Goal: Task Accomplishment & Management: Use online tool/utility

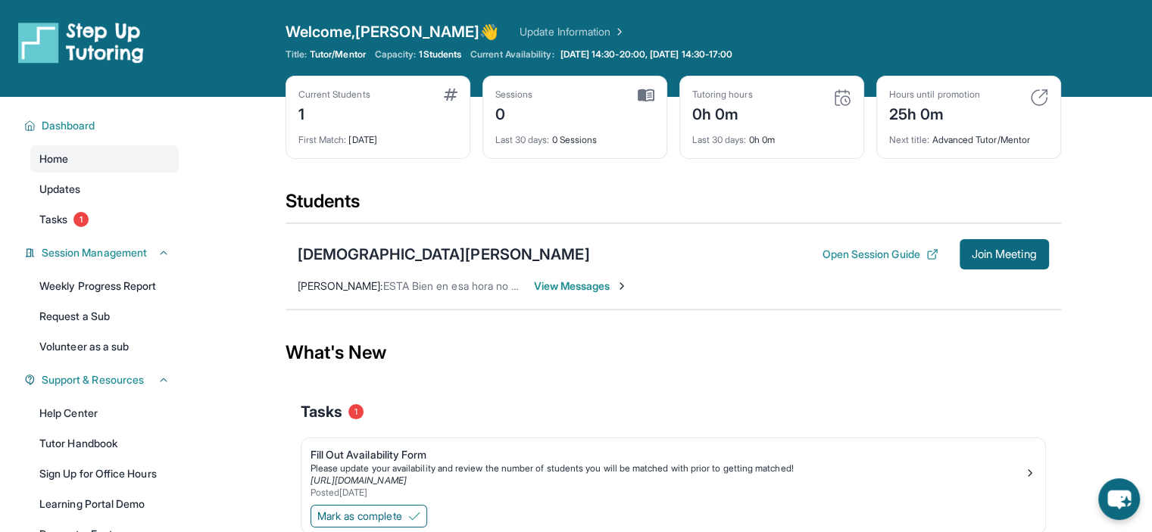
click at [582, 284] on span "View Messages" at bounding box center [581, 286] width 95 height 15
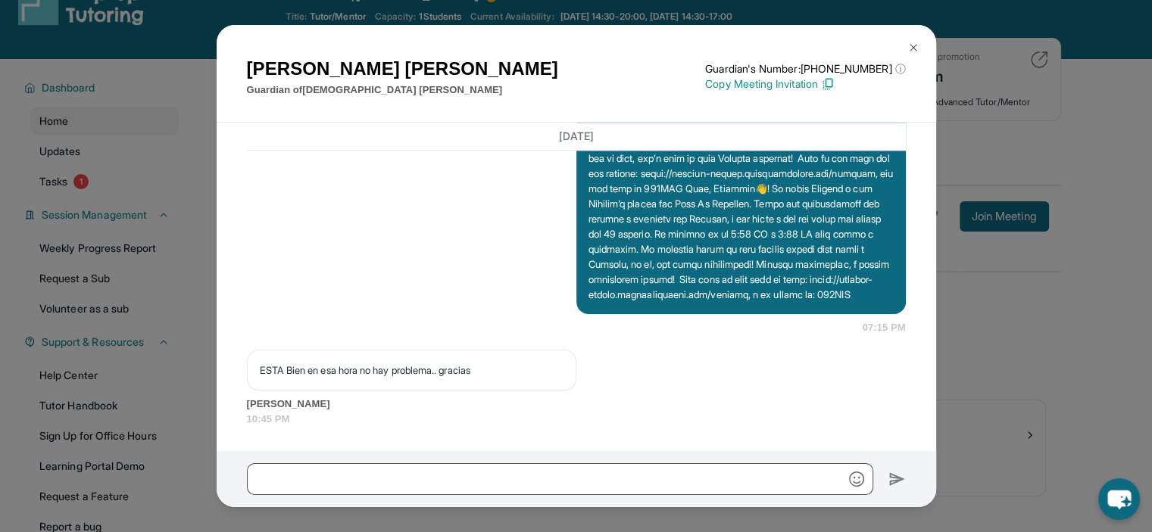
scroll to position [42, 0]
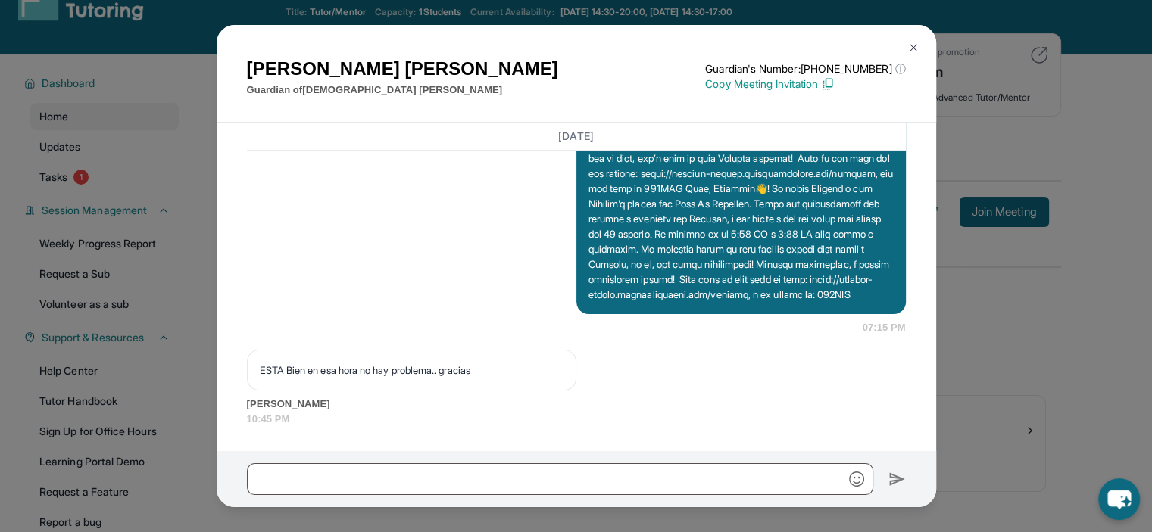
click at [914, 39] on button at bounding box center [913, 48] width 30 height 30
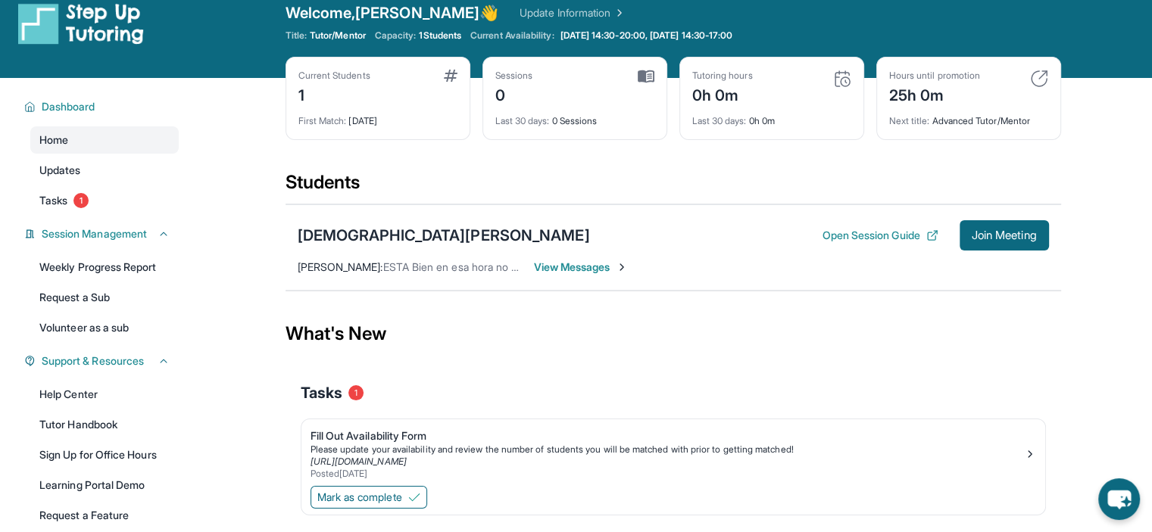
scroll to position [0, 0]
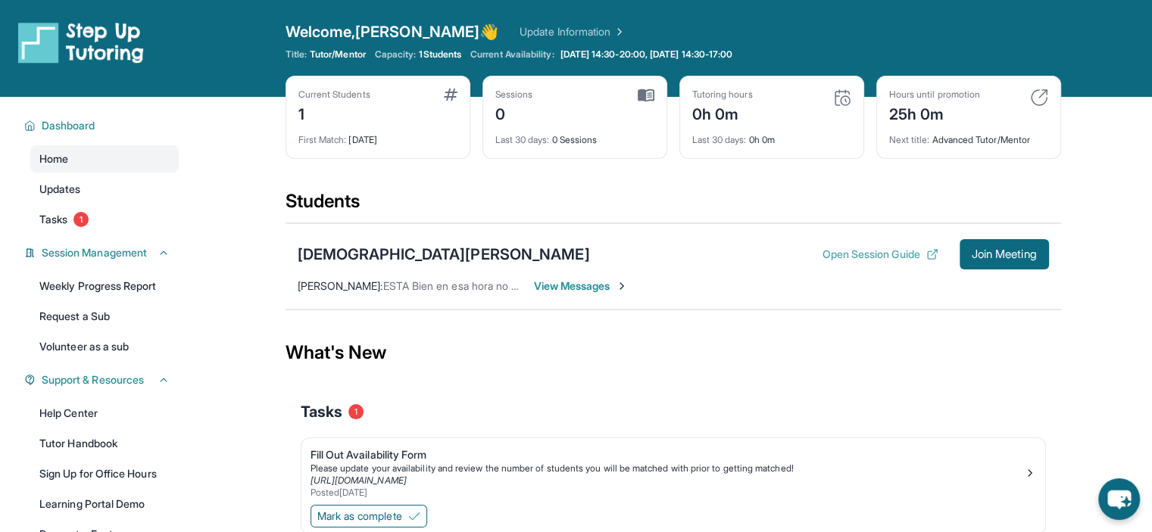
click at [855, 257] on button "Open Session Guide" at bounding box center [880, 254] width 116 height 15
click at [58, 190] on span "Updates" at bounding box center [60, 189] width 42 height 15
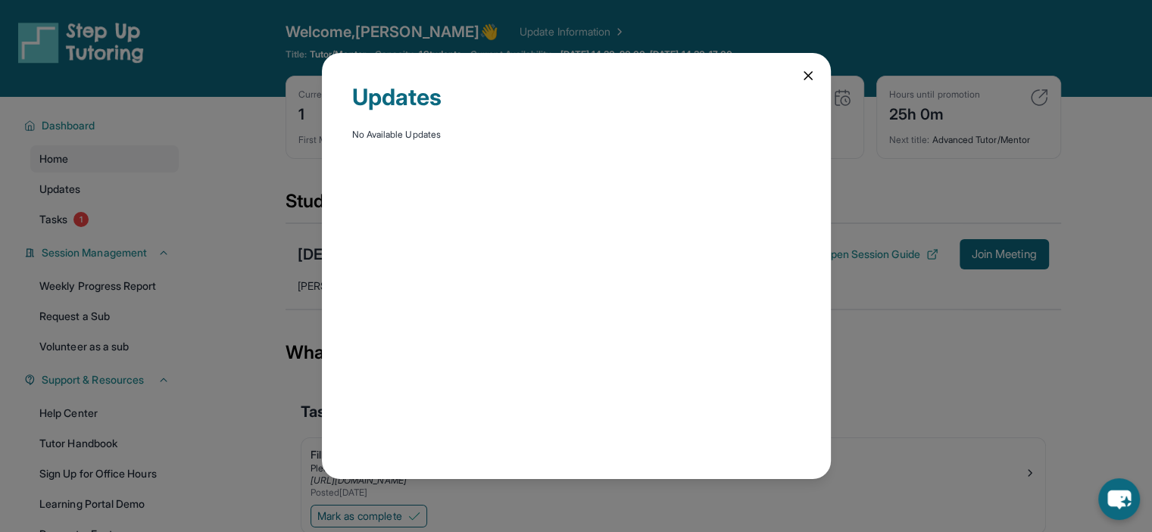
click at [807, 80] on icon at bounding box center [808, 75] width 15 height 15
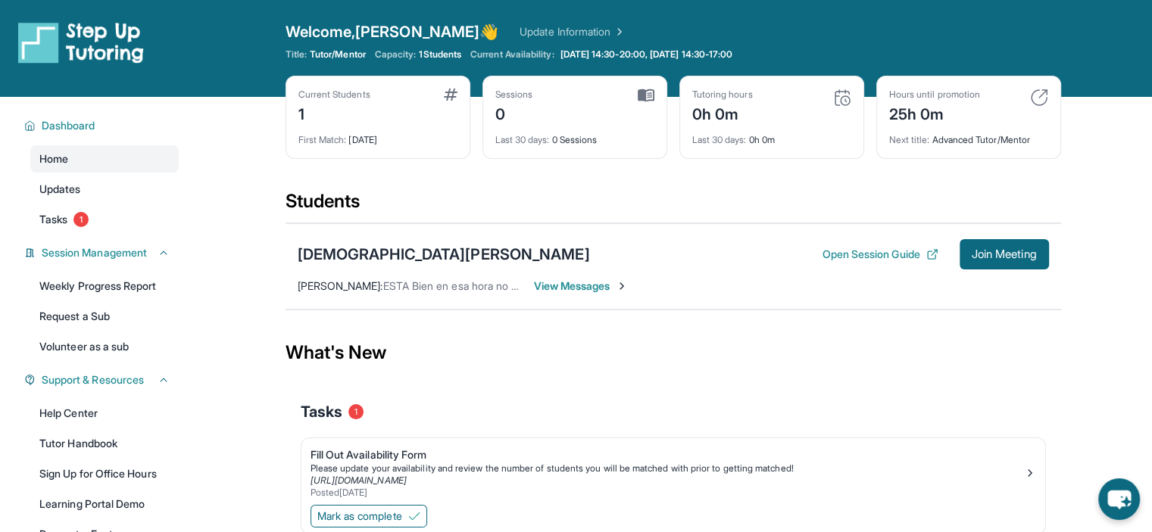
click at [589, 291] on span "View Messages" at bounding box center [581, 286] width 95 height 15
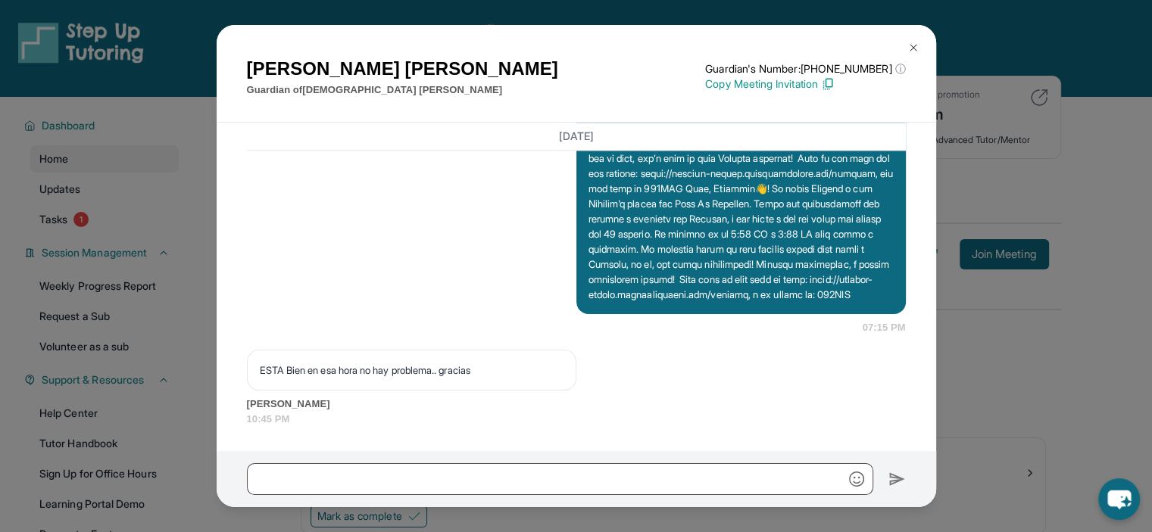
scroll to position [1344, 0]
click at [415, 482] on input "text" at bounding box center [560, 480] width 626 height 32
paste input "**********"
type input "**********"
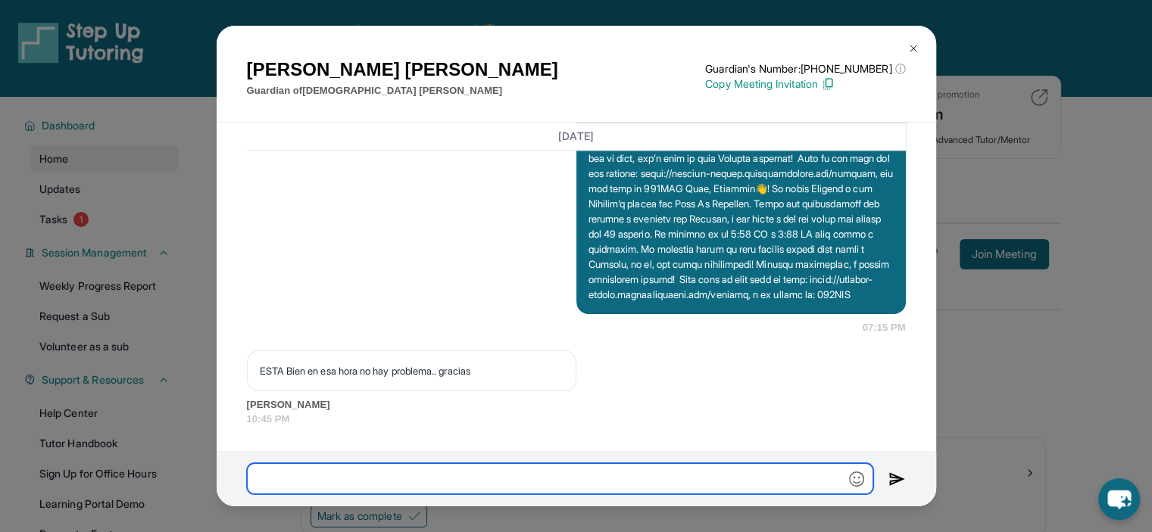
scroll to position [0, 0]
click at [918, 49] on img at bounding box center [913, 48] width 12 height 12
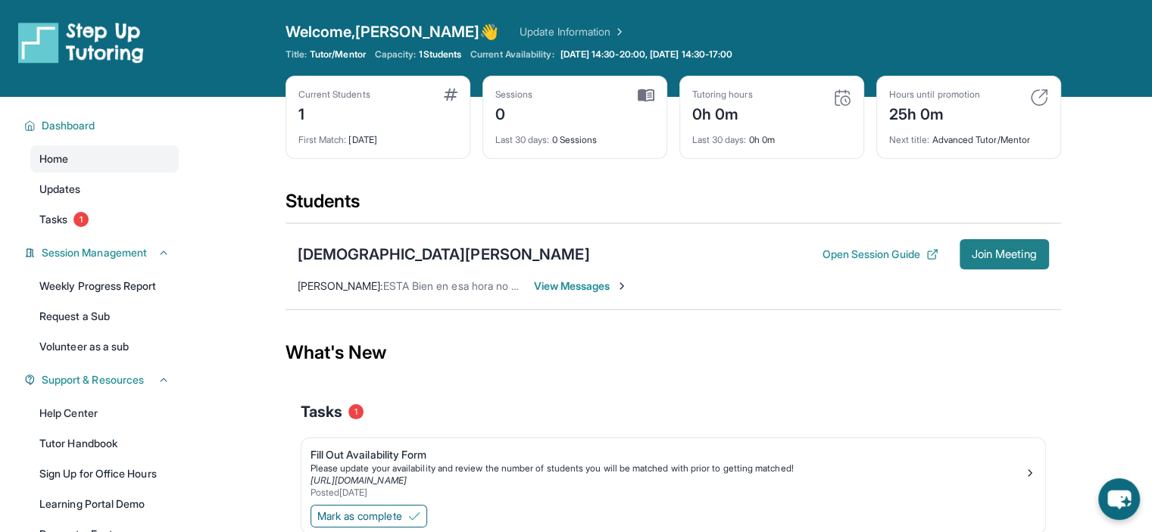
click at [979, 251] on span "Join Meeting" at bounding box center [1004, 254] width 65 height 9
click at [600, 290] on span "View Messages" at bounding box center [581, 286] width 95 height 15
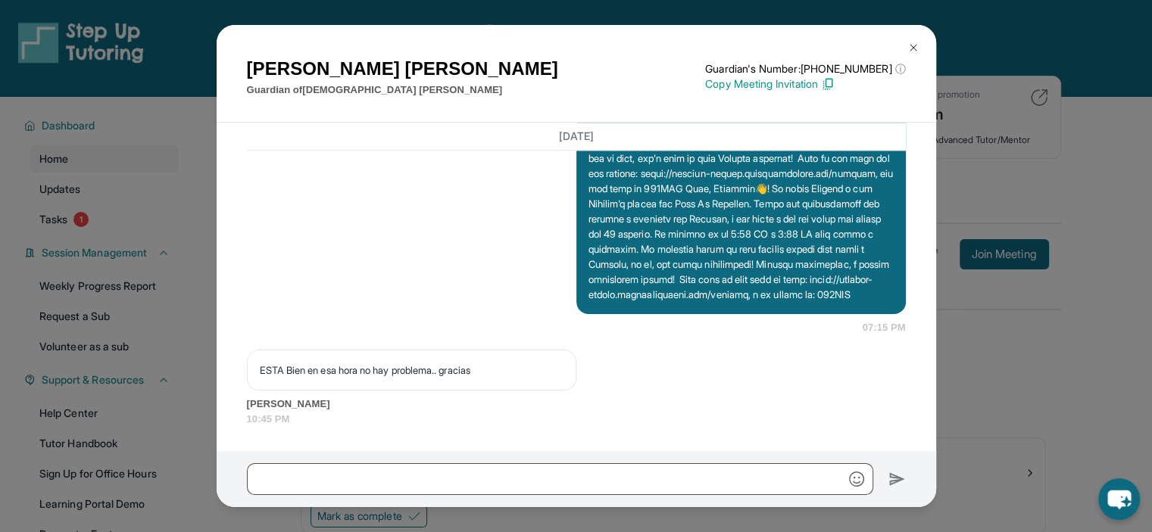
scroll to position [1344, 0]
click at [476, 480] on input "text" at bounding box center [560, 480] width 626 height 32
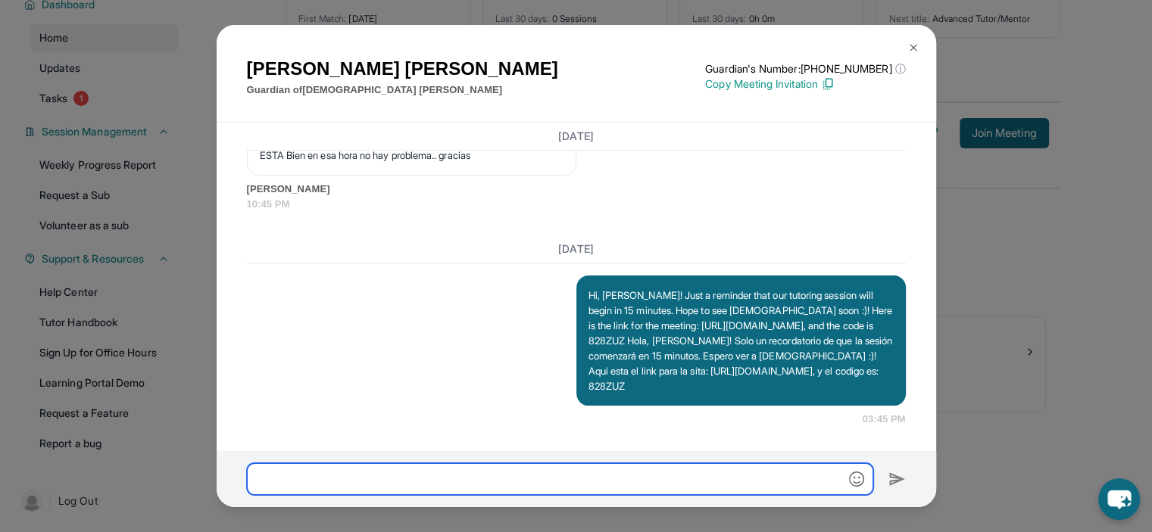
scroll to position [1557, 0]
click at [915, 48] on img at bounding box center [913, 48] width 12 height 12
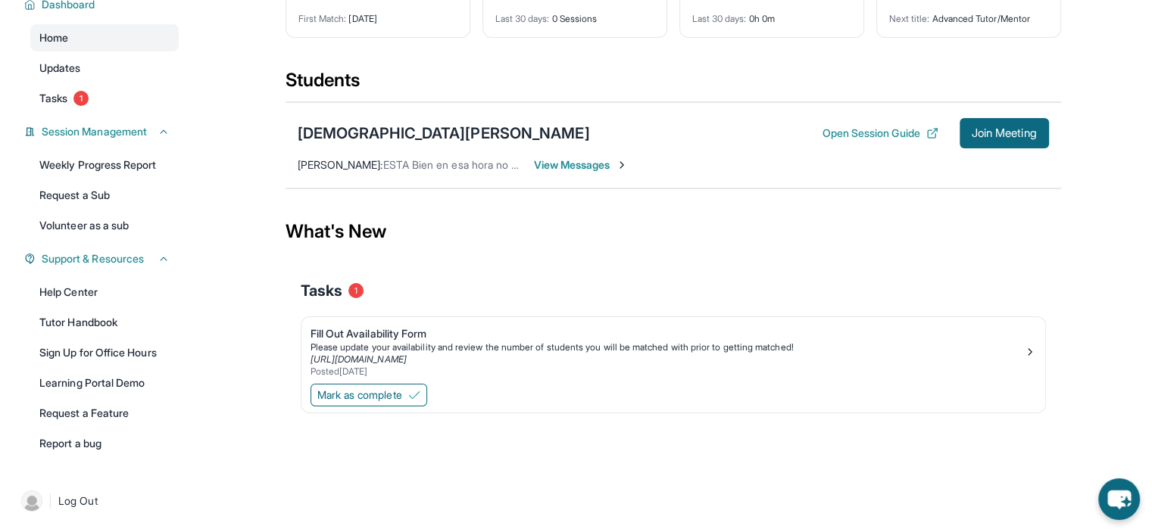
click at [620, 298] on div "Tasks 1" at bounding box center [673, 290] width 745 height 21
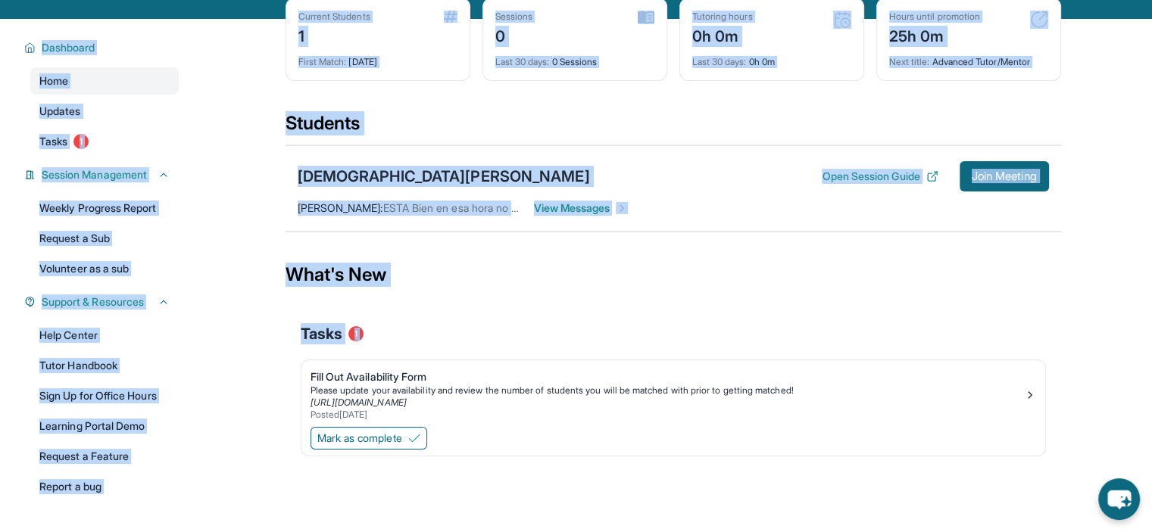
scroll to position [0, 0]
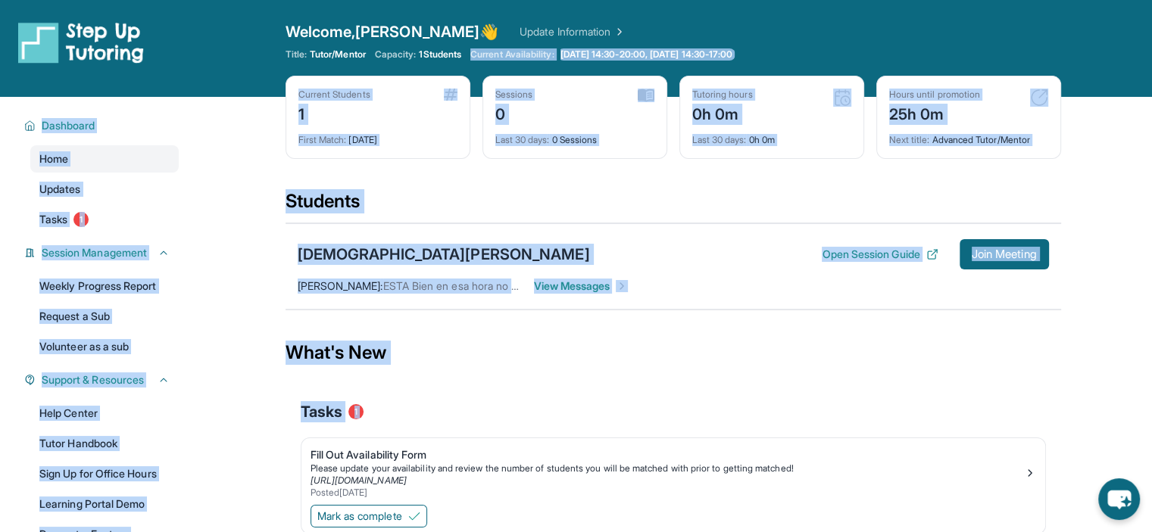
drag, startPoint x: 620, startPoint y: 298, endPoint x: 454, endPoint y: -92, distance: 423.9
click at [454, 0] on html "Open sidebar Welcome, [PERSON_NAME] 👋 Update Information Title: Tutor/Mentor Ca…" at bounding box center [576, 296] width 1152 height 592
click at [555, 299] on div "[DEMOGRAPHIC_DATA][PERSON_NAME] Open Session Guide Join Meeting [PERSON_NAME] :…" at bounding box center [674, 266] width 776 height 86
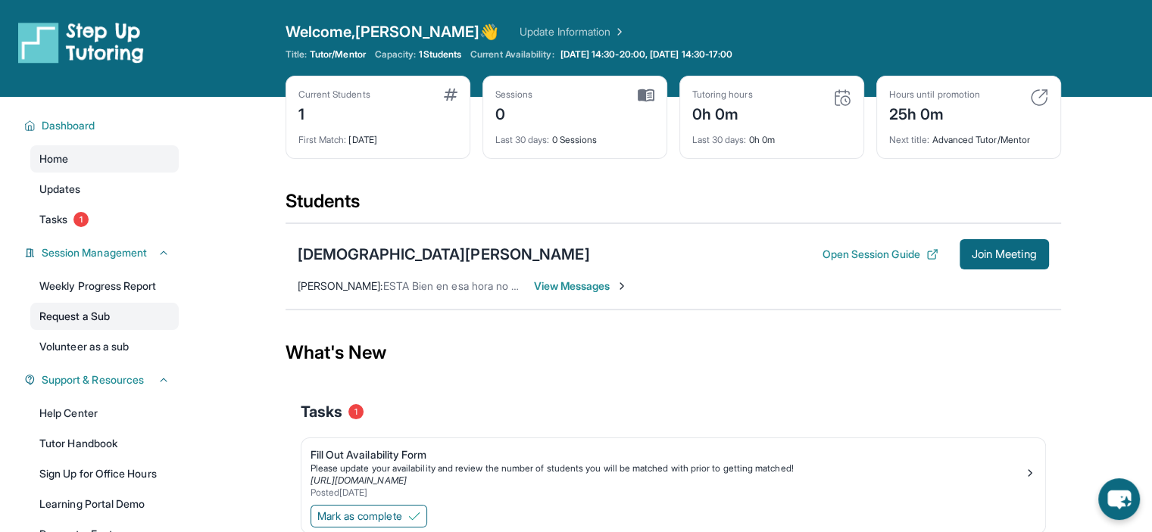
scroll to position [121, 0]
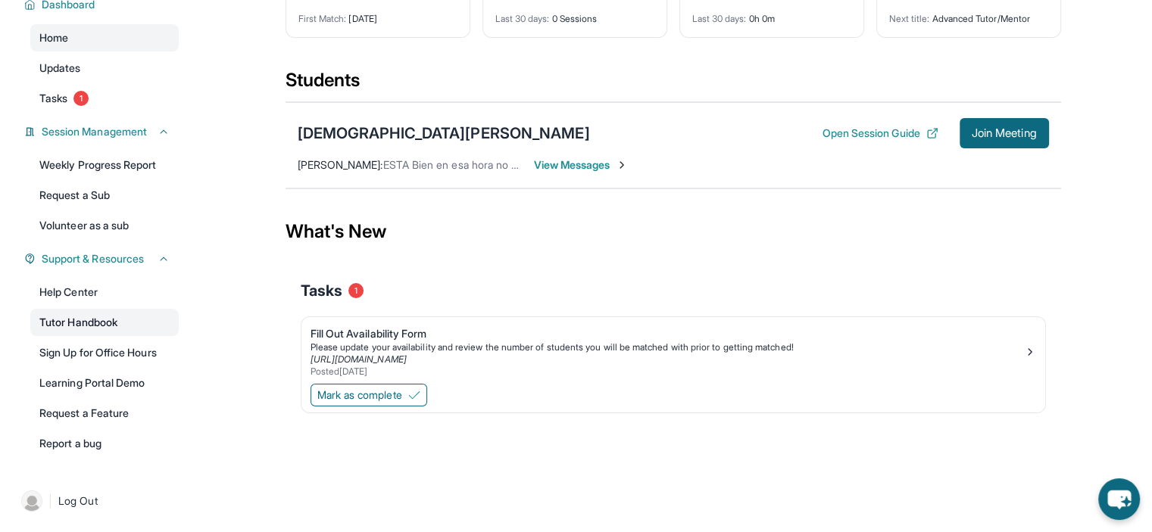
click at [108, 322] on link "Tutor Handbook" at bounding box center [104, 322] width 148 height 27
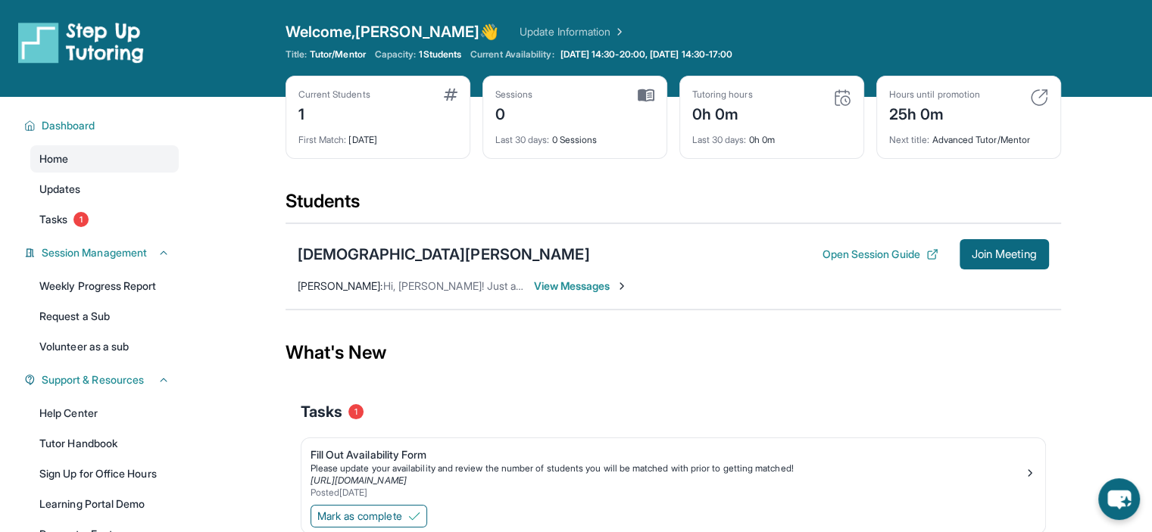
click at [586, 282] on span "View Messages" at bounding box center [581, 286] width 95 height 15
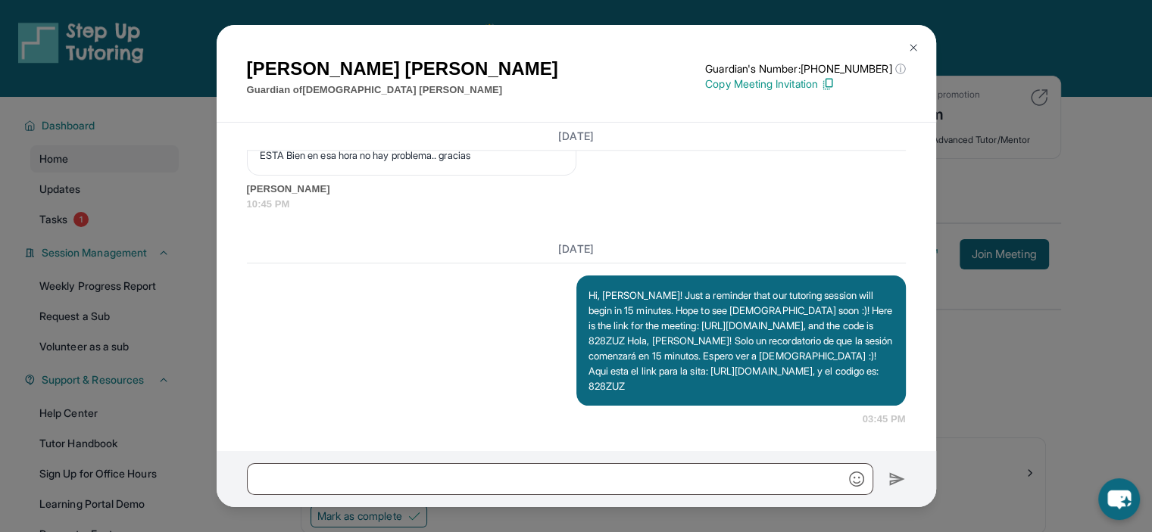
scroll to position [1560, 0]
click at [916, 46] on img at bounding box center [913, 48] width 12 height 12
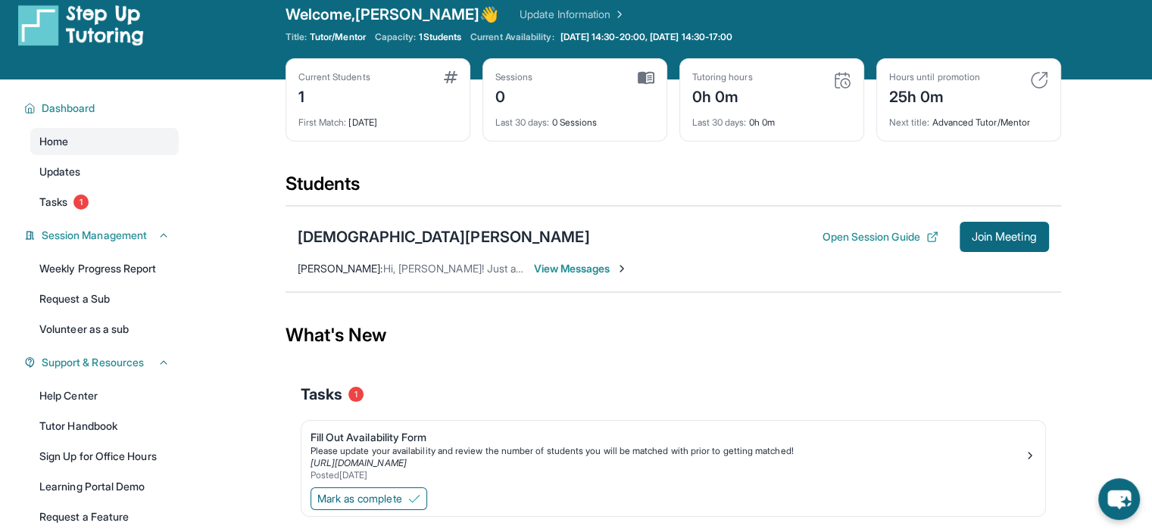
scroll to position [0, 0]
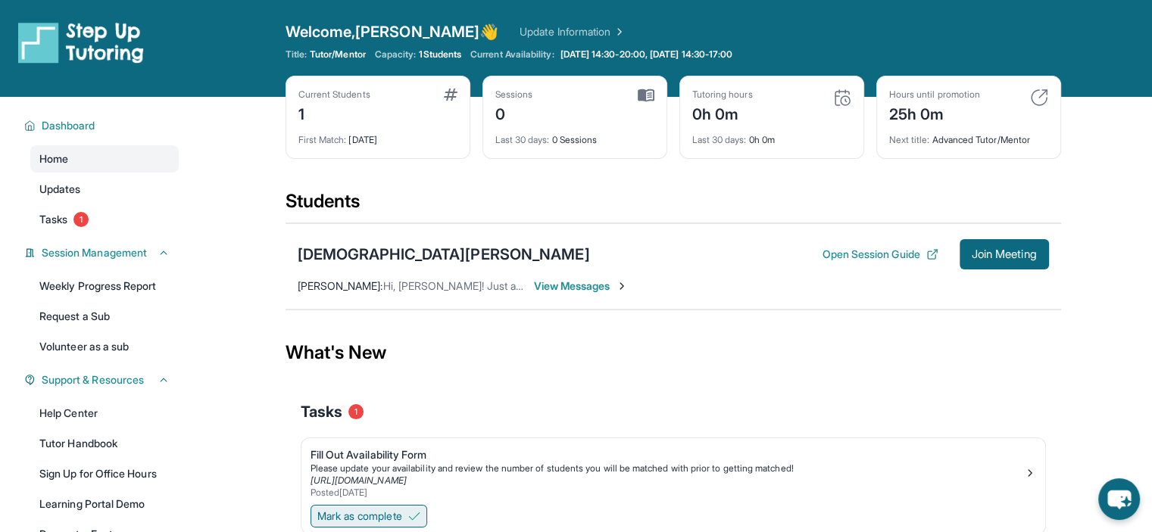
click at [370, 518] on span "Mark as complete" at bounding box center [359, 516] width 85 height 15
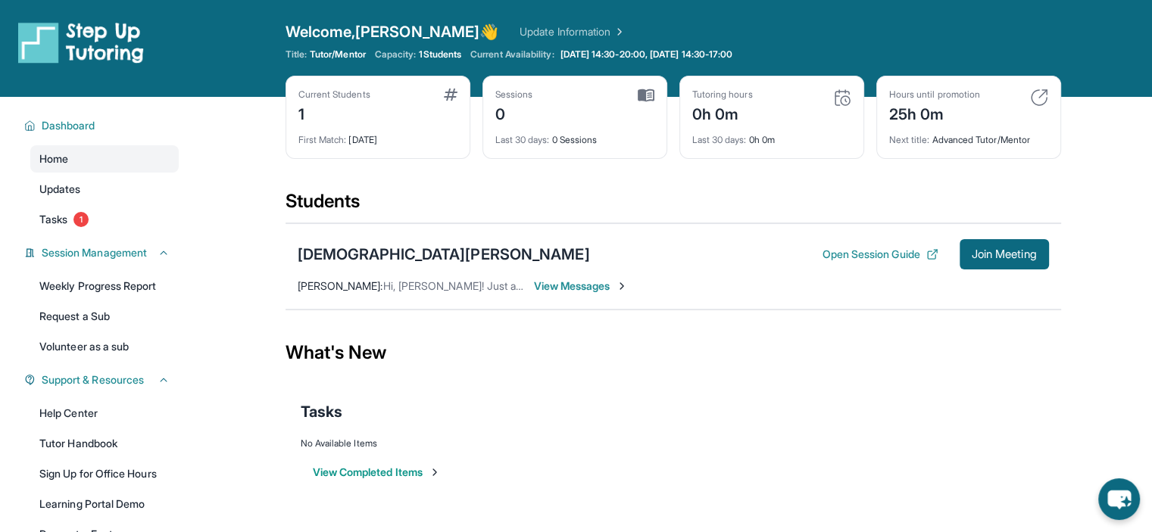
click at [560, 279] on span "View Messages" at bounding box center [581, 286] width 95 height 15
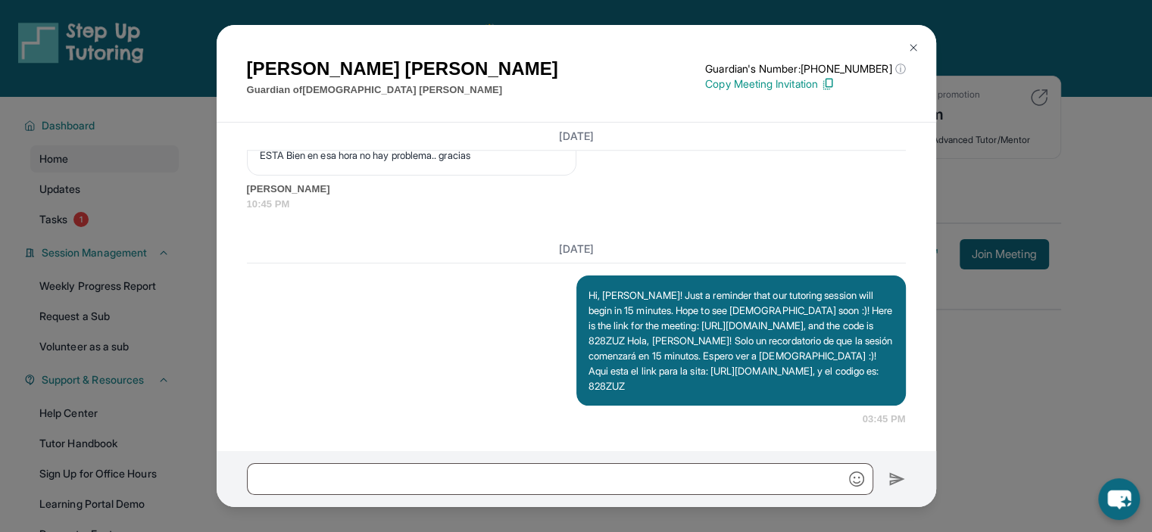
scroll to position [1560, 0]
click at [835, 81] on img at bounding box center [828, 84] width 14 height 14
click at [833, 85] on img at bounding box center [828, 84] width 14 height 14
click at [376, 480] on input "text" at bounding box center [560, 480] width 626 height 32
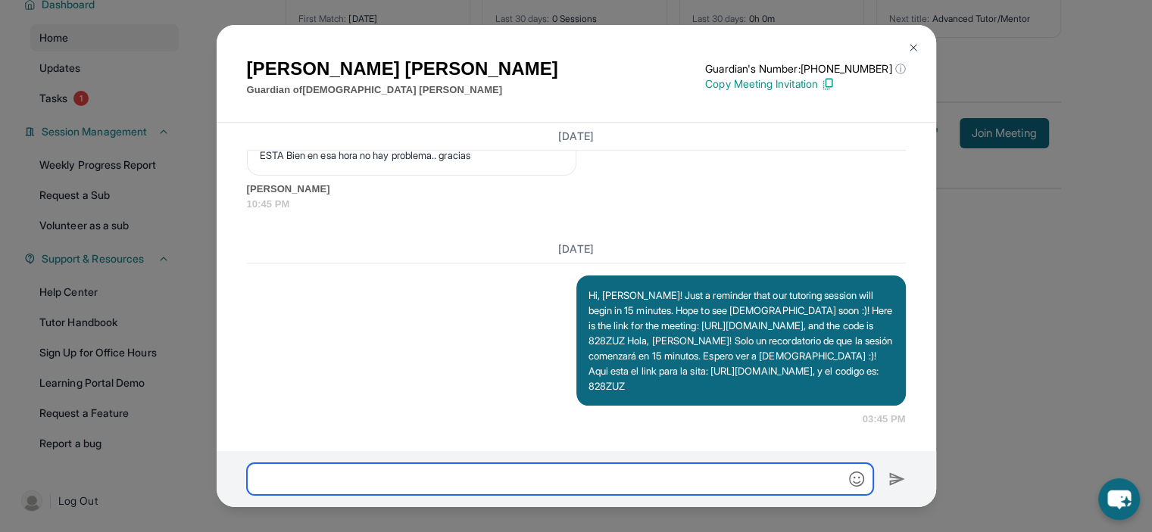
paste input "**********"
type input "**********"
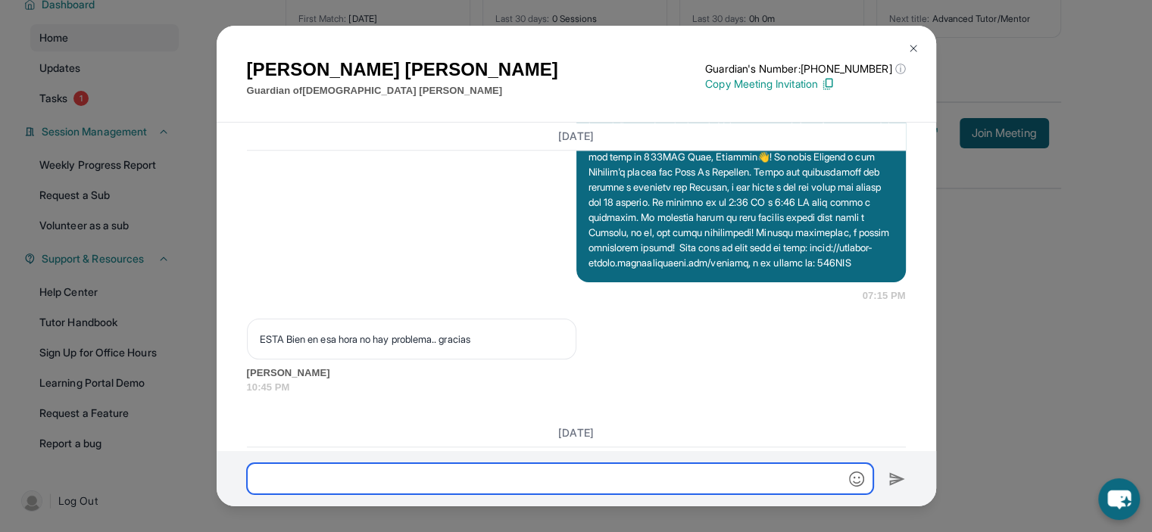
scroll to position [1319, 0]
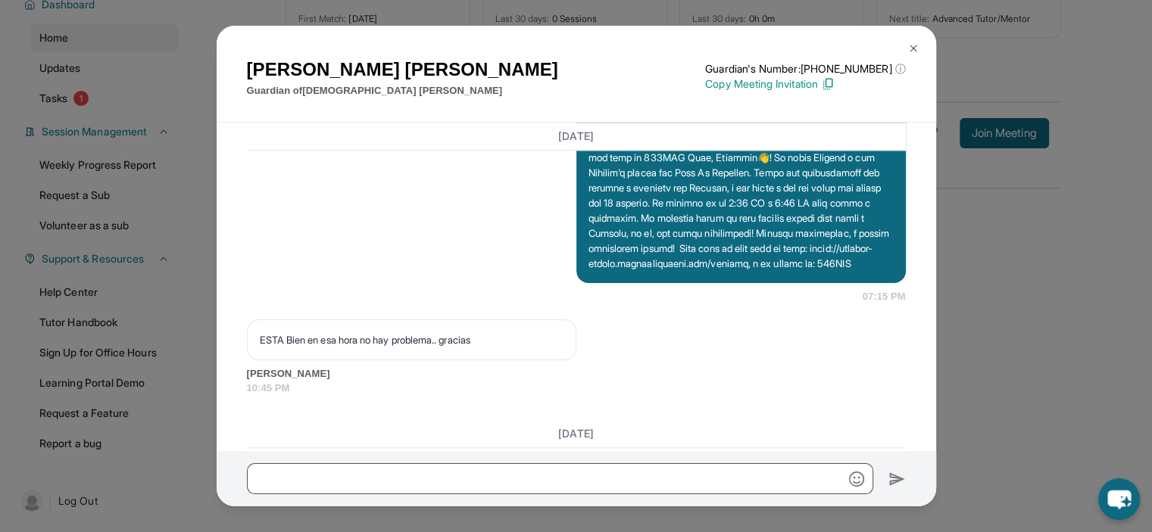
click at [917, 45] on img at bounding box center [913, 48] width 12 height 12
